Goal: Navigation & Orientation: Find specific page/section

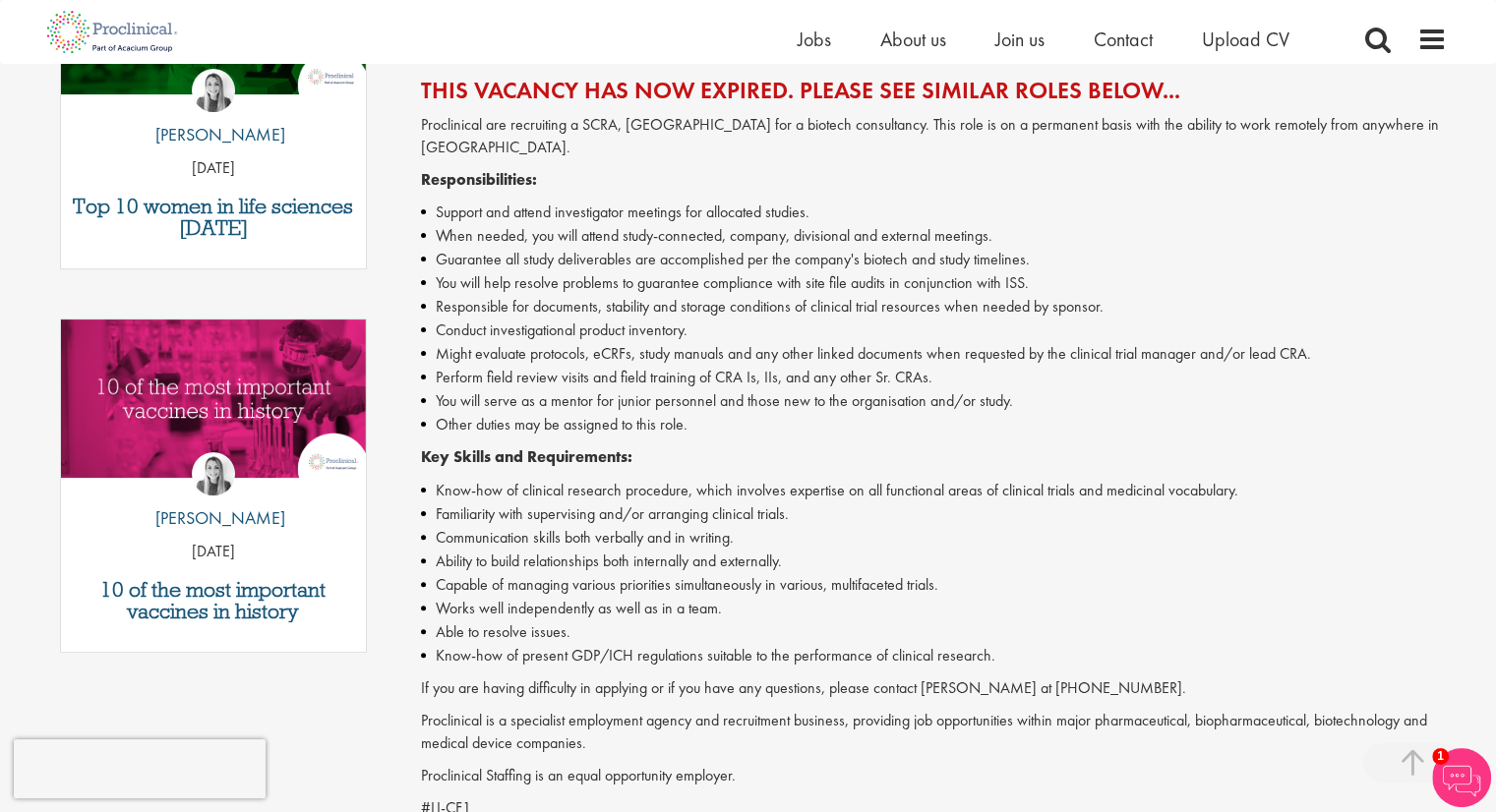
scroll to position [590, 0]
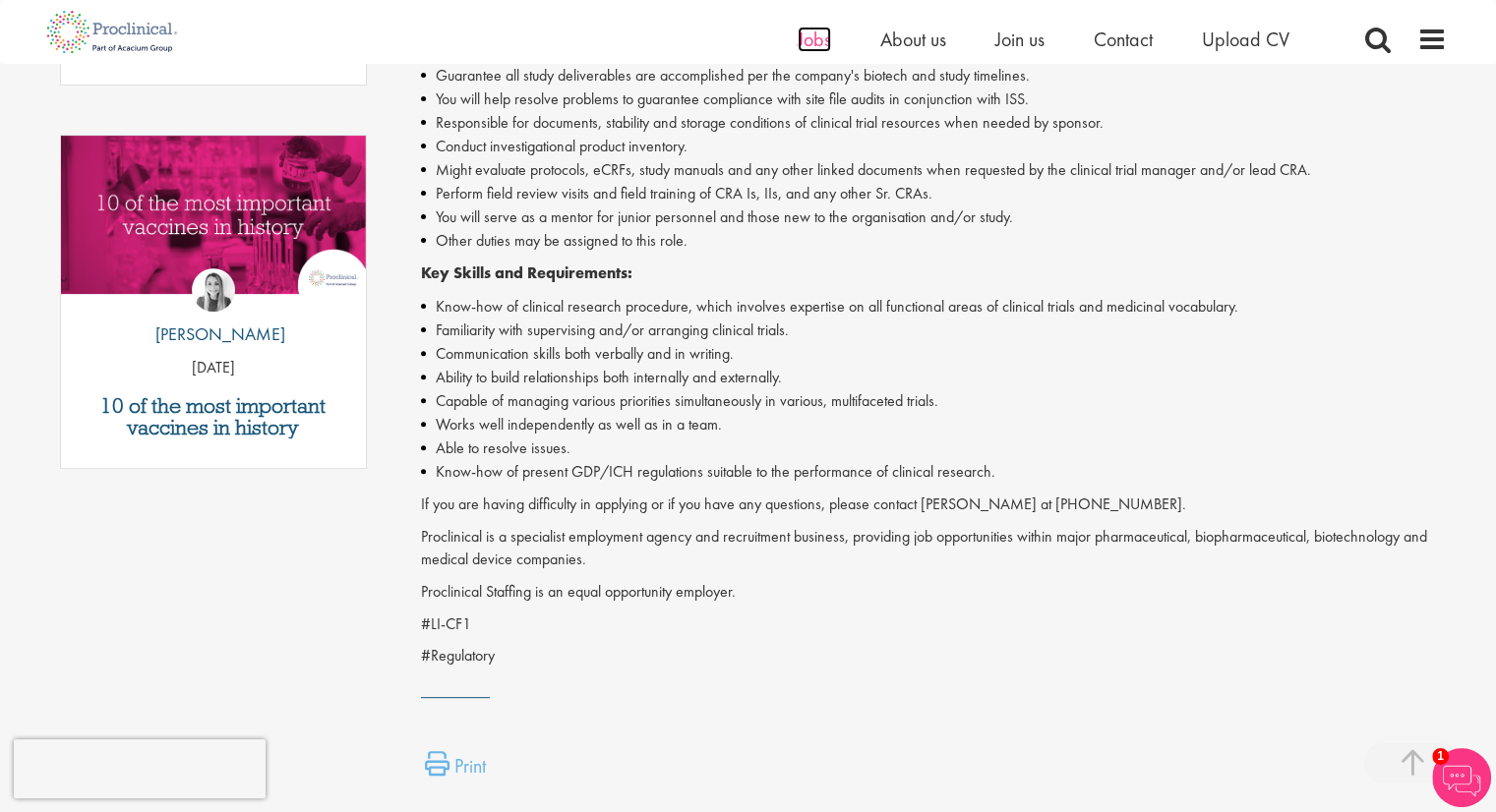
click at [816, 50] on span "Jobs" at bounding box center [814, 40] width 34 height 26
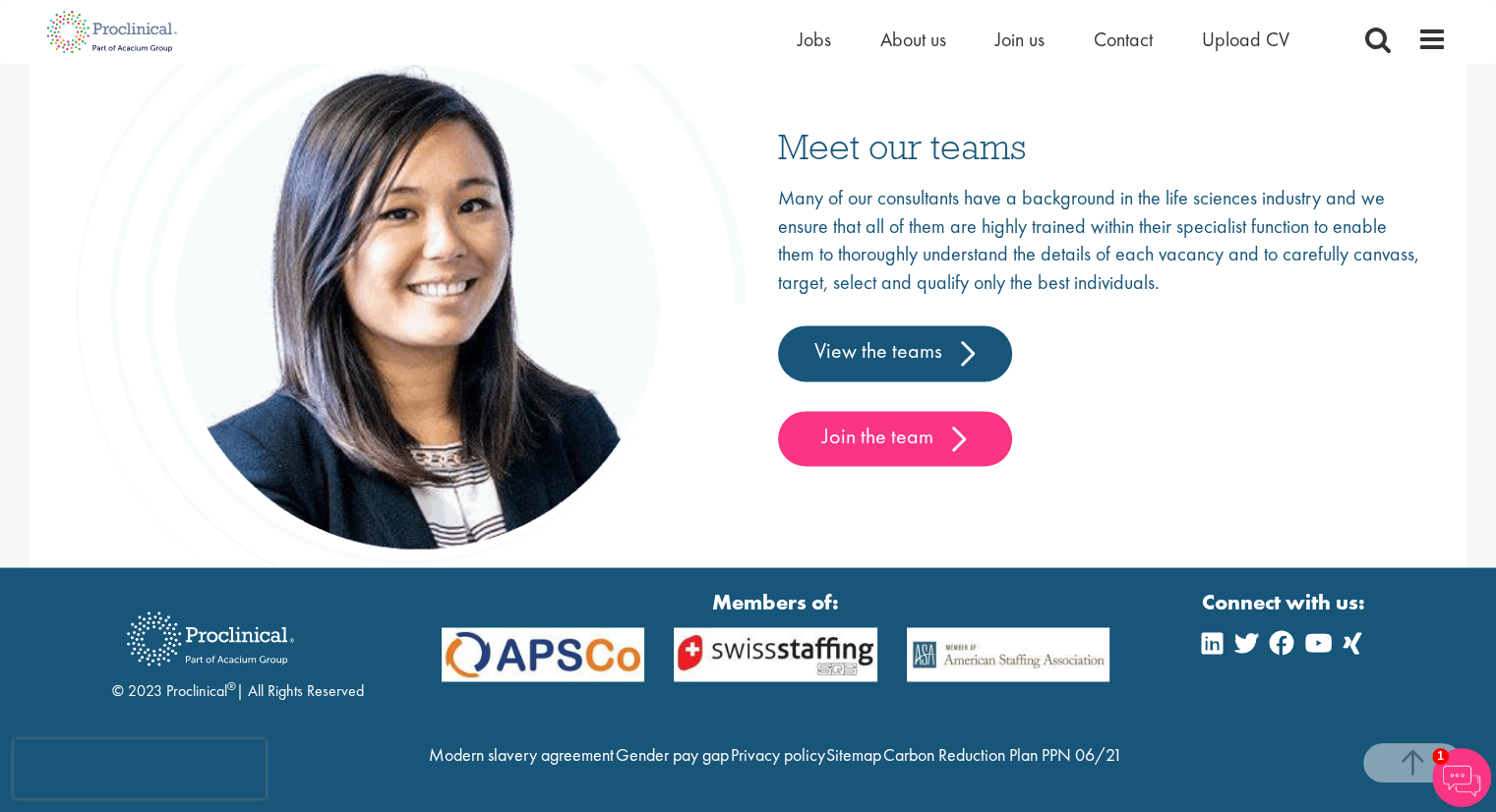
scroll to position [3090, 0]
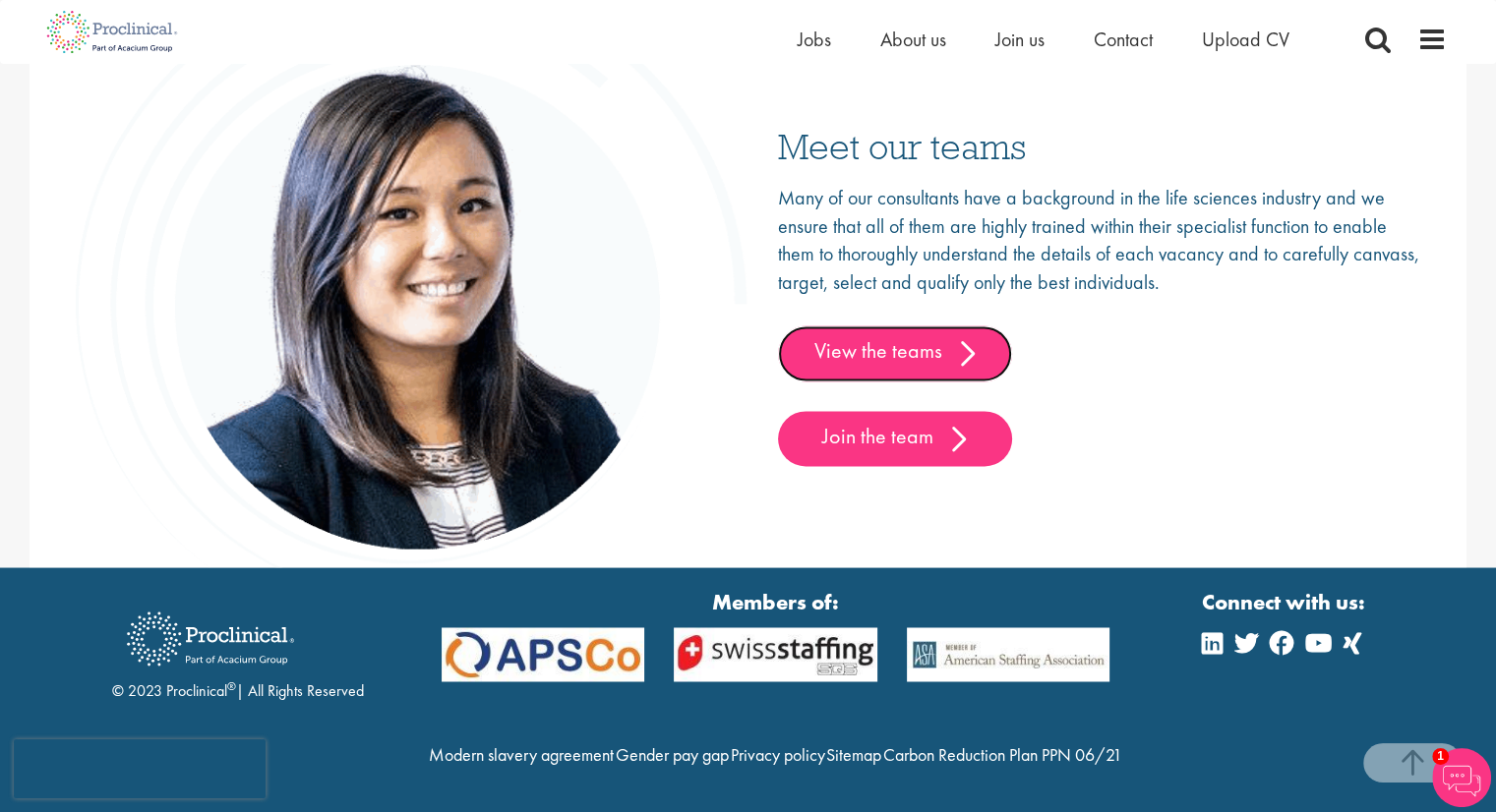
click at [913, 325] on link "View the teams" at bounding box center [895, 353] width 234 height 56
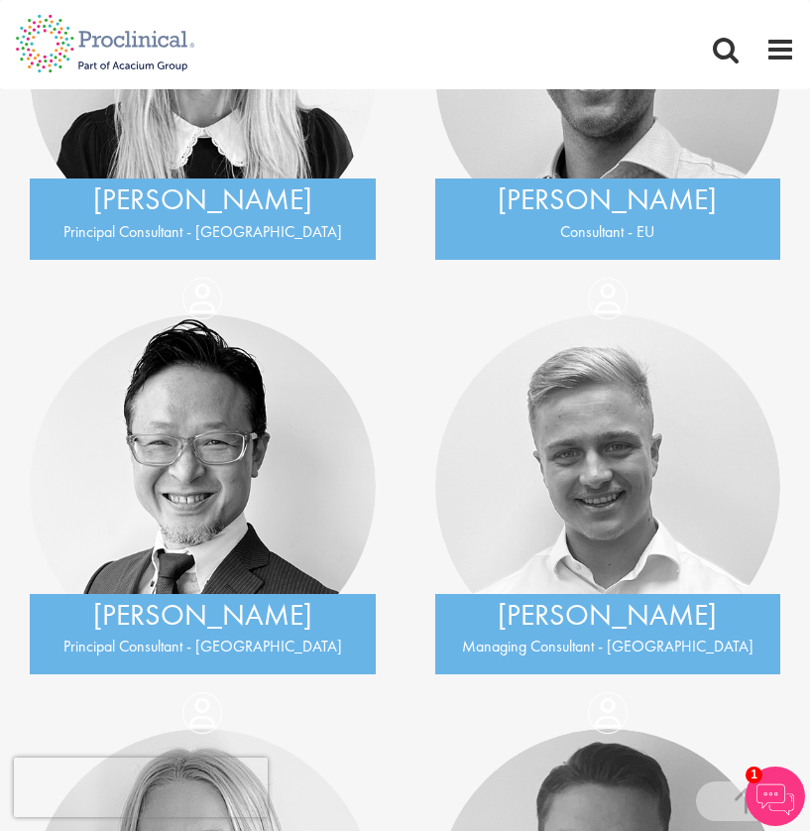
scroll to position [1588, 0]
